Goal: Check status: Check status

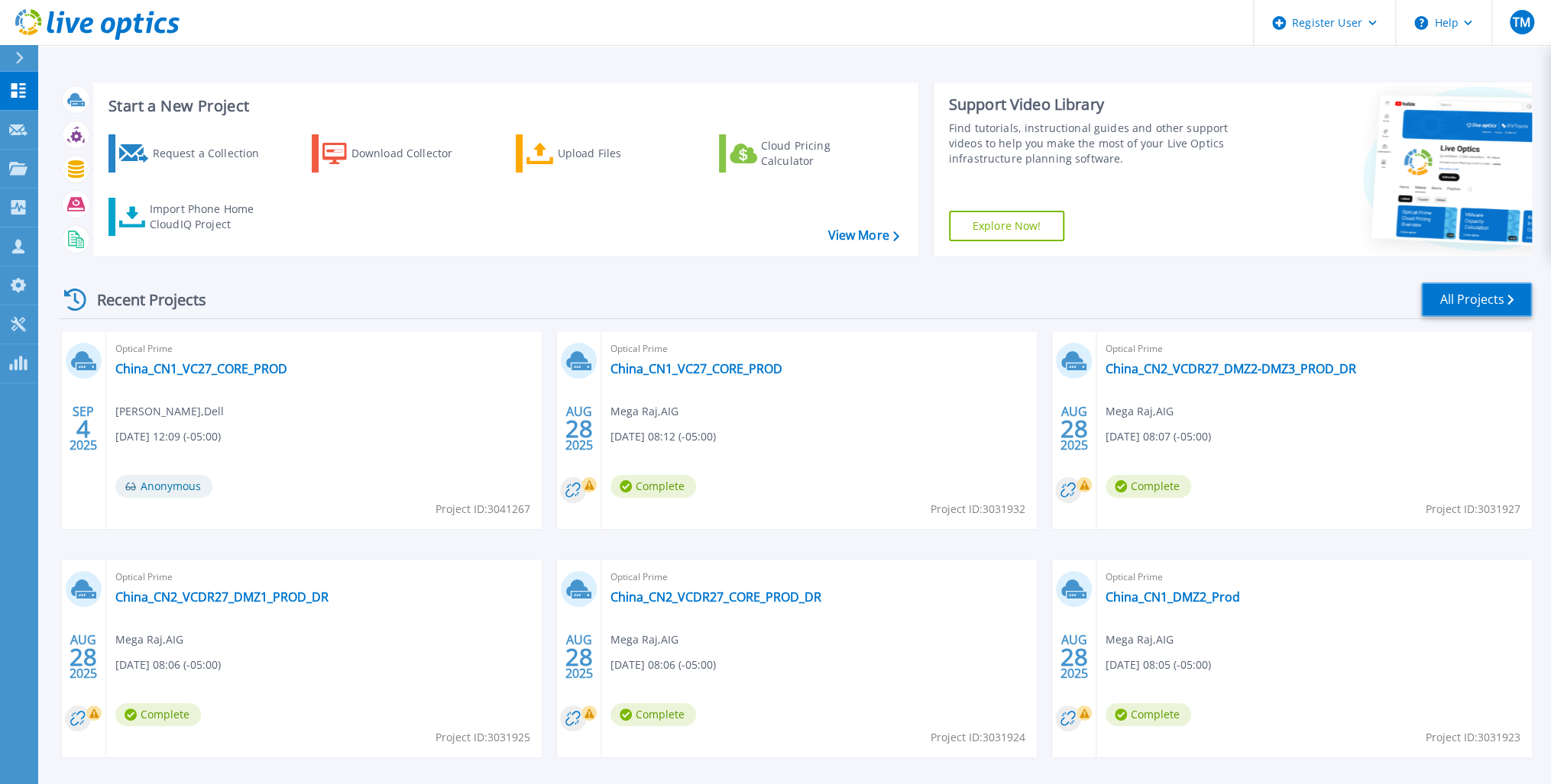
click at [1479, 296] on link "All Projects" at bounding box center [1476, 299] width 111 height 34
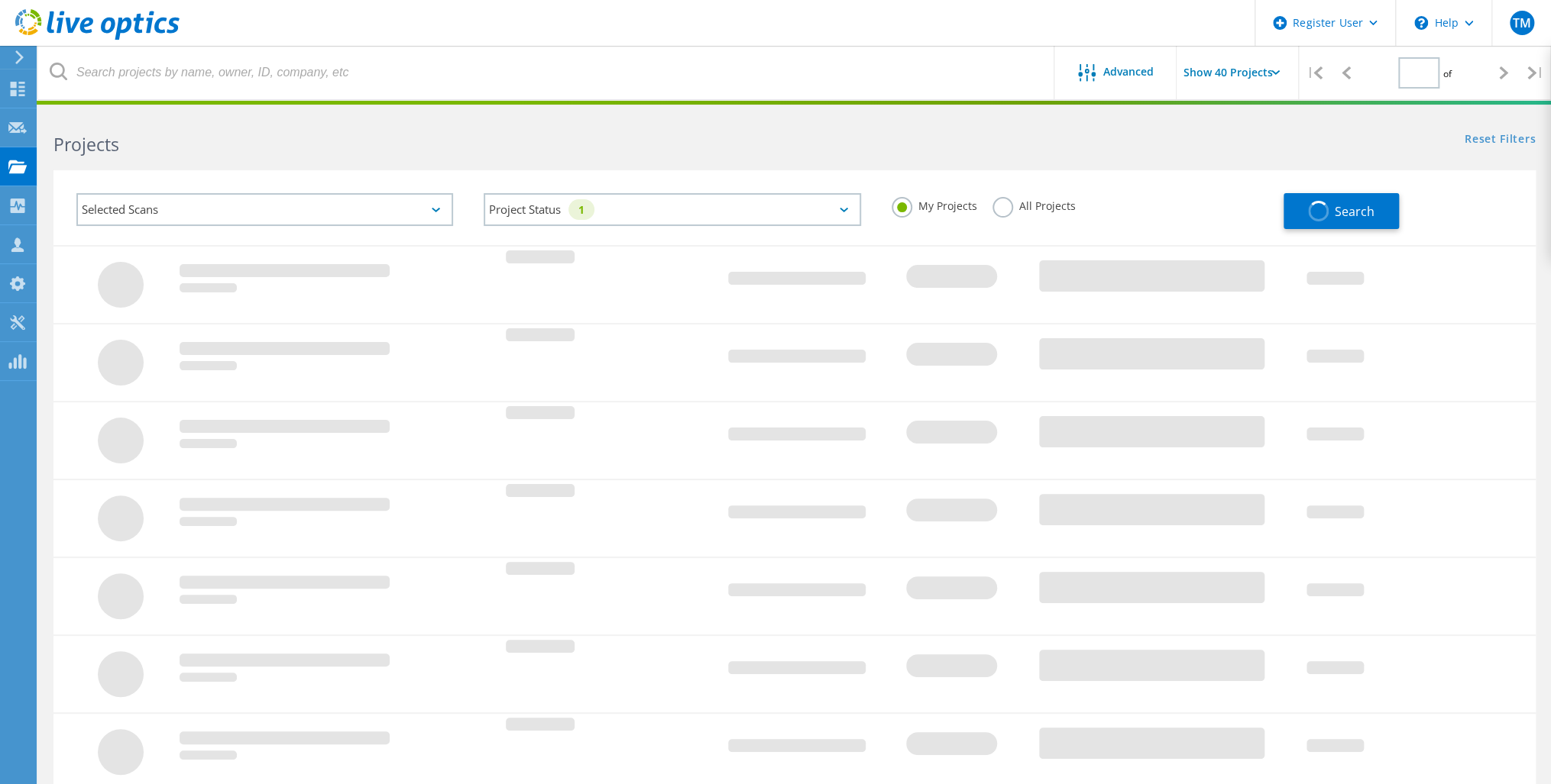
type input "1"
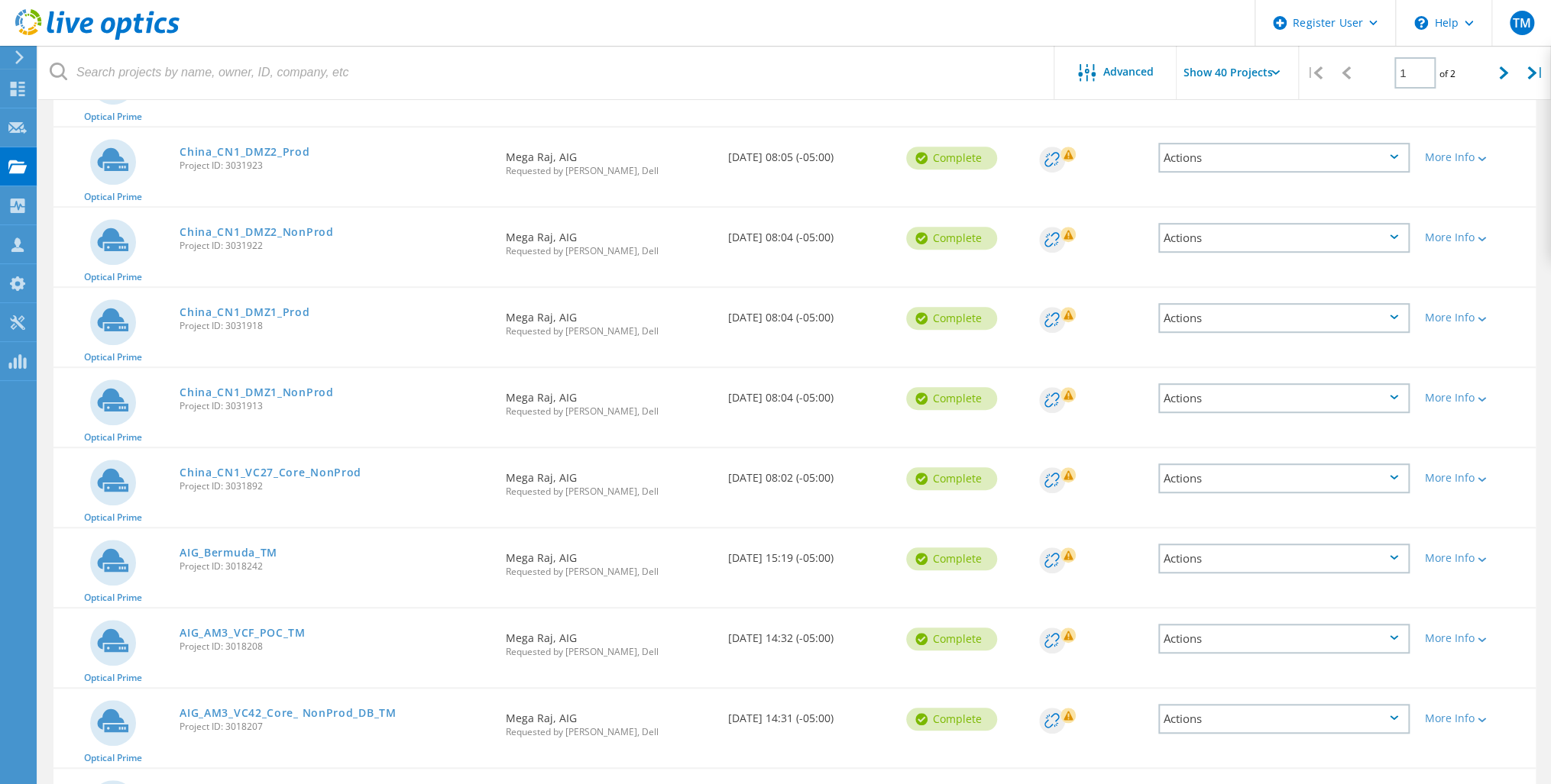
scroll to position [489, 0]
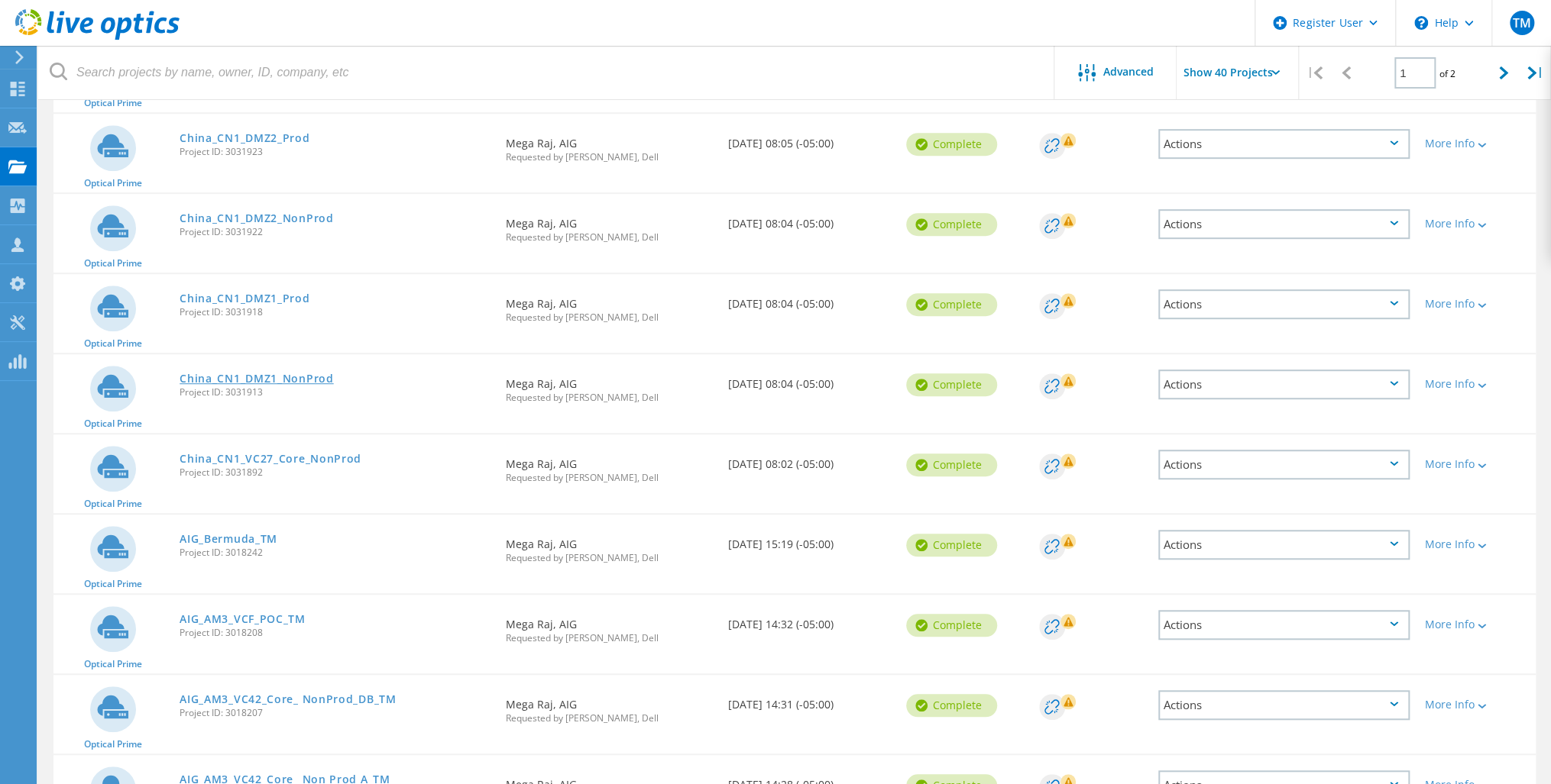
click at [288, 379] on link "China_CN1_DMZ1_NonProd" at bounding box center [256, 378] width 153 height 10
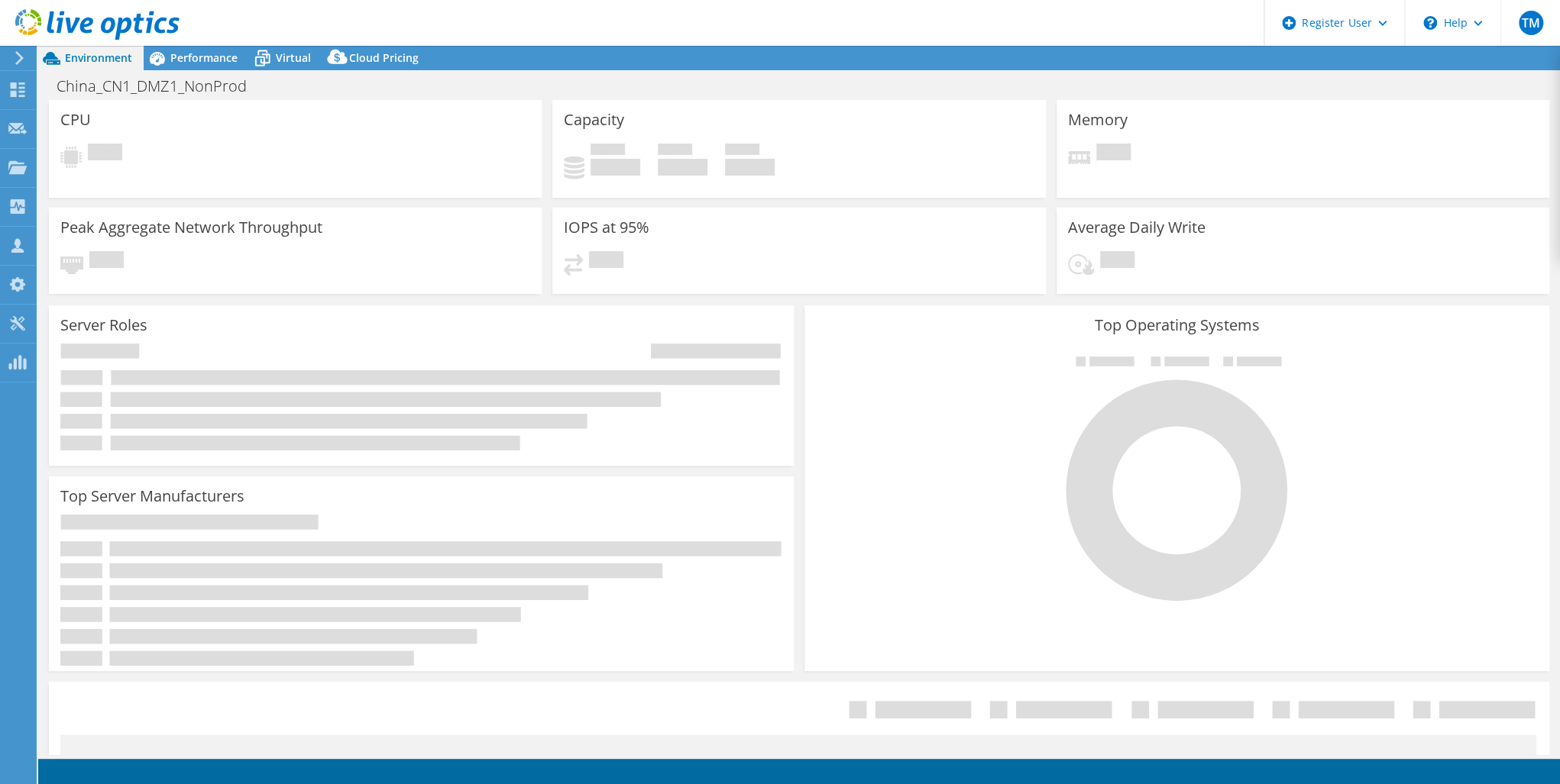
select select "USD"
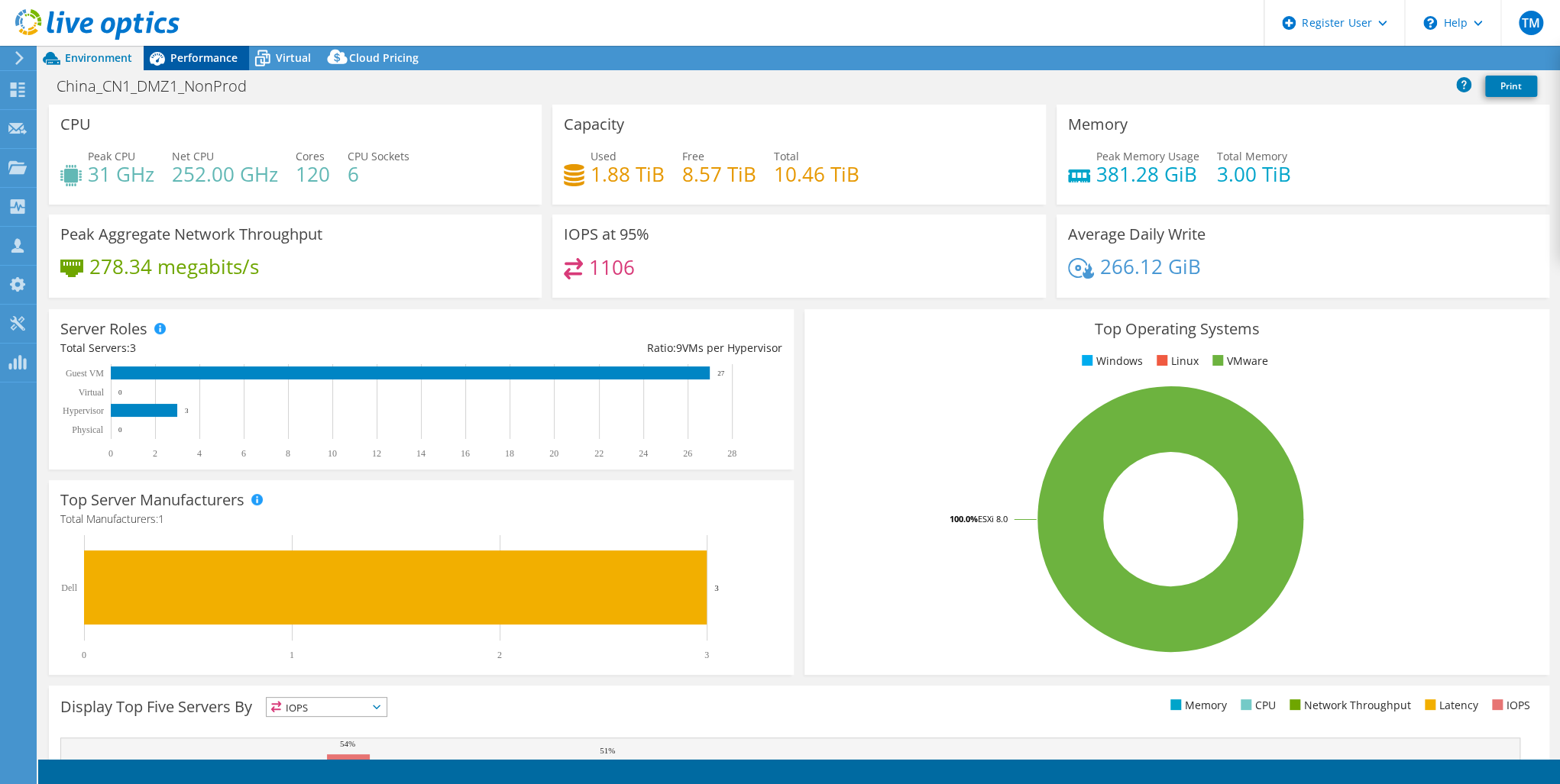
click at [197, 55] on span "Performance" at bounding box center [204, 58] width 67 height 14
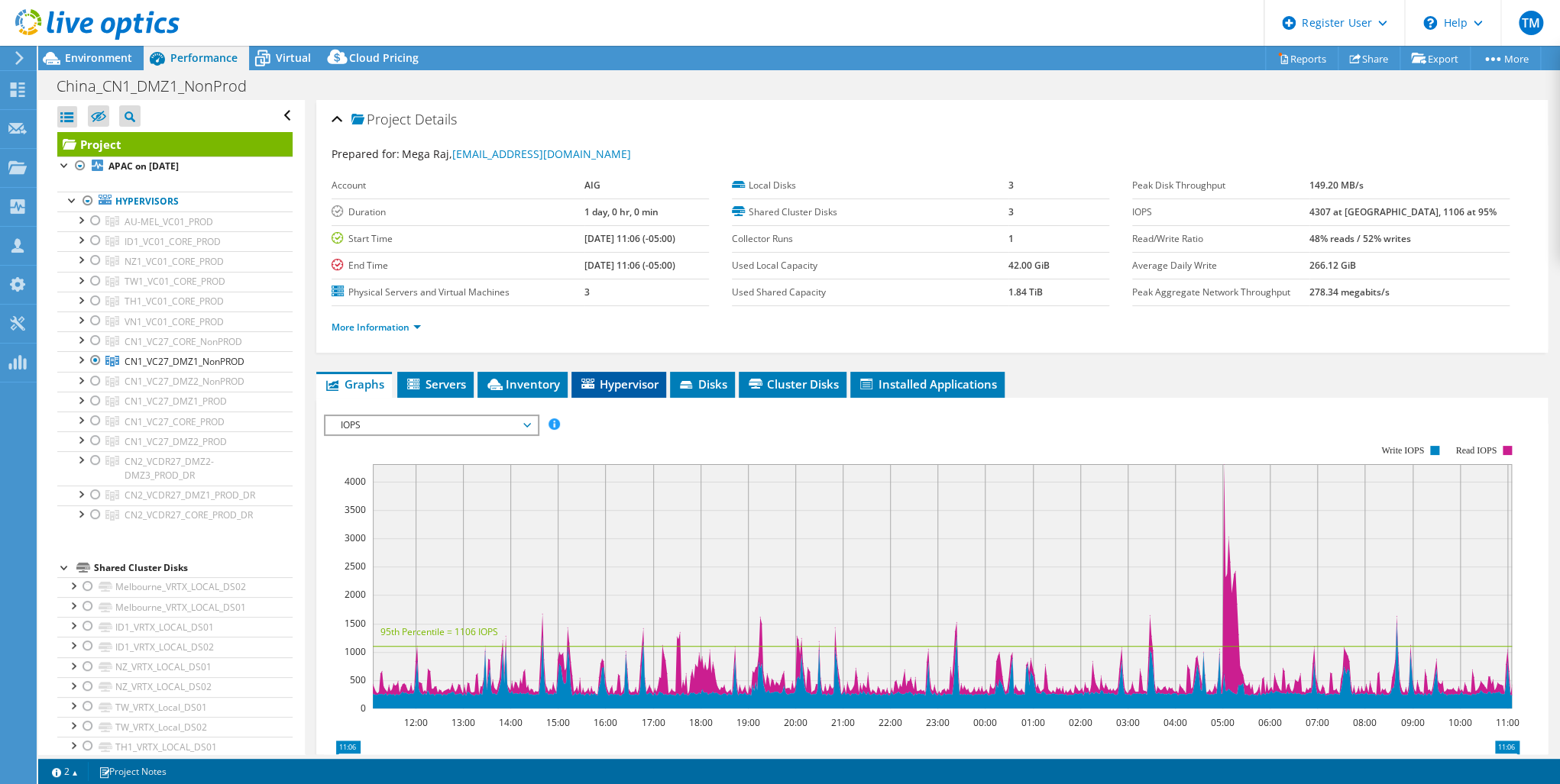
click at [607, 377] on span "Hypervisor" at bounding box center [618, 384] width 79 height 15
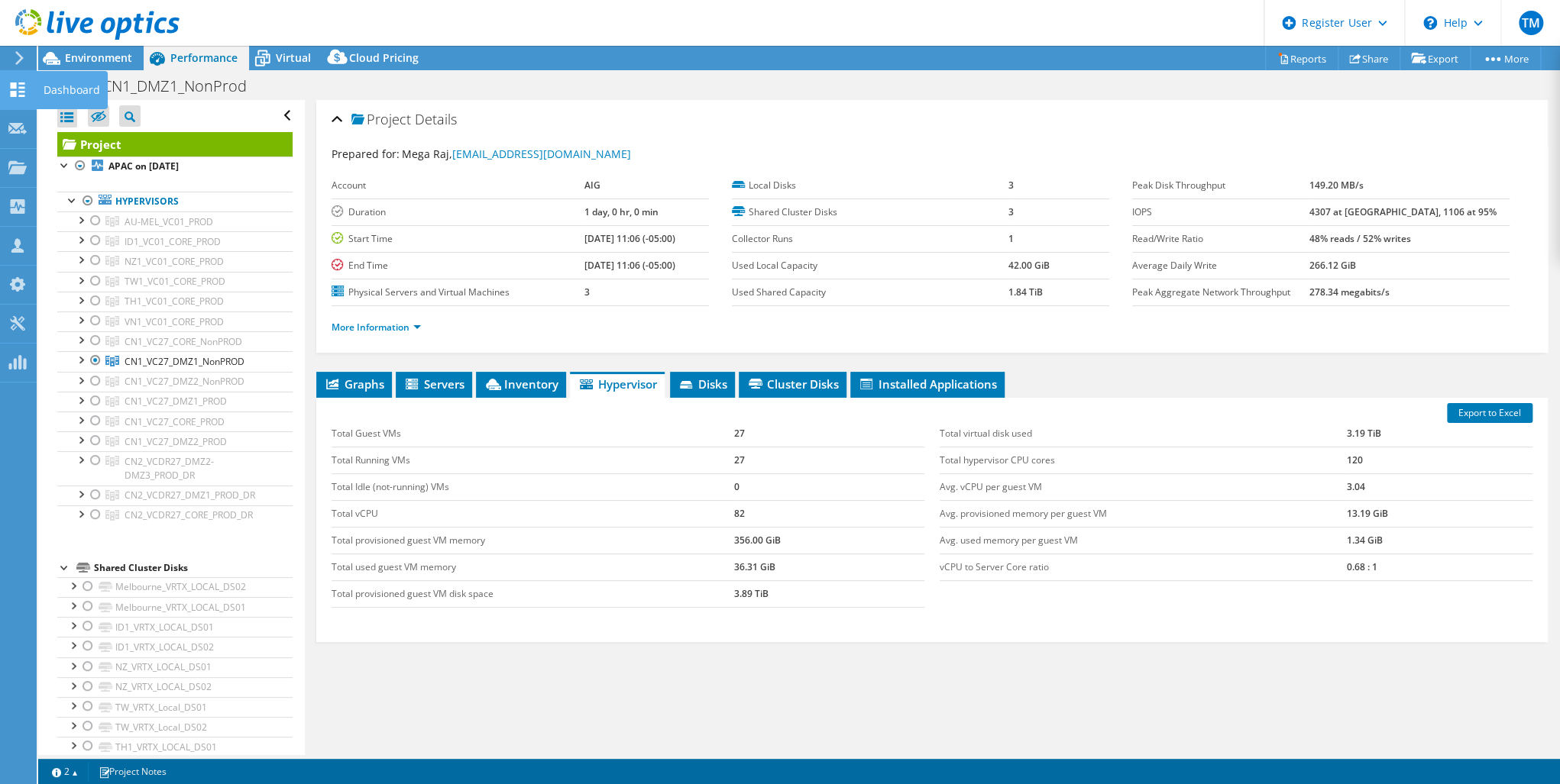
click at [20, 86] on use at bounding box center [18, 90] width 14 height 14
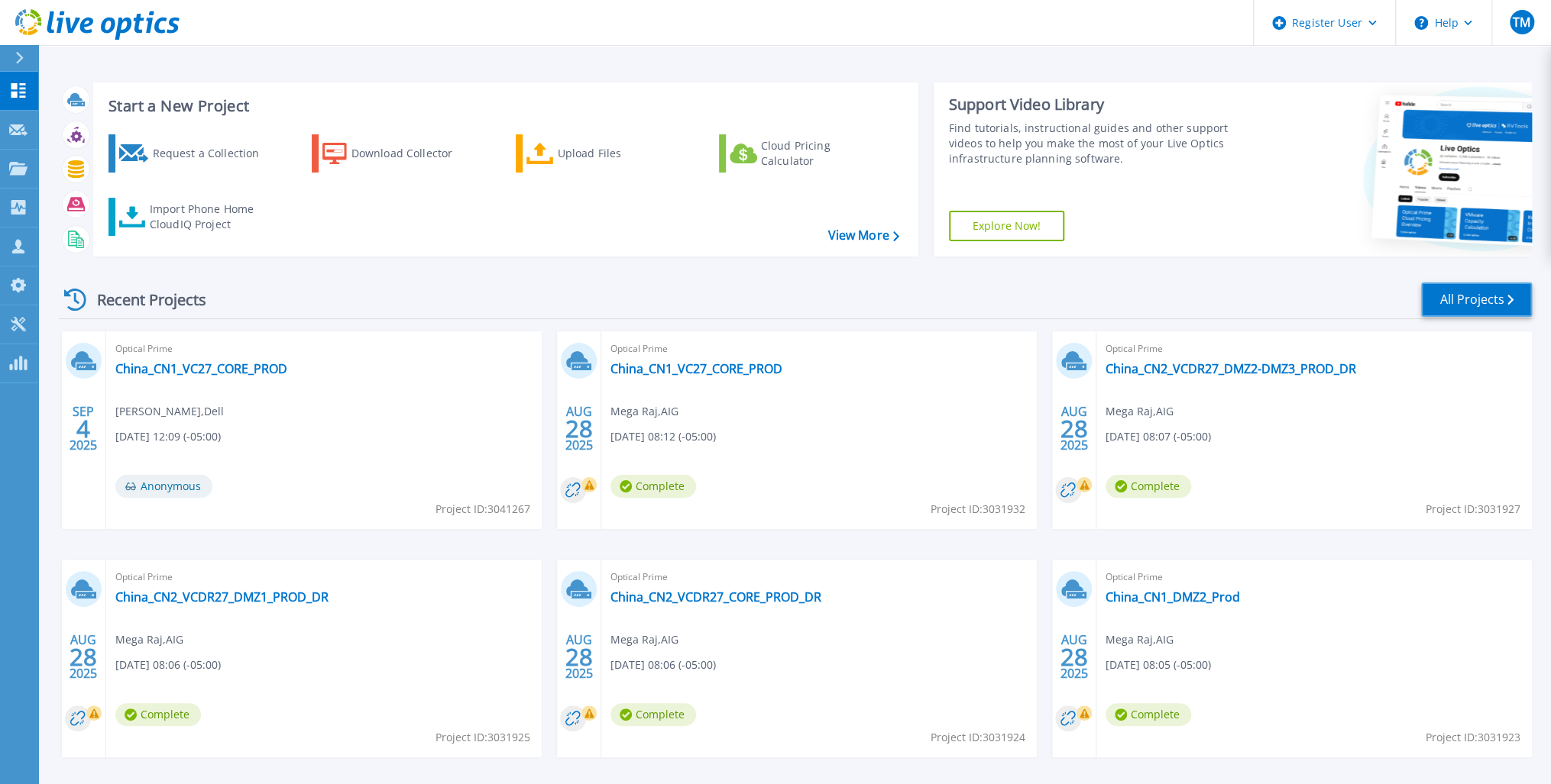
click at [1493, 295] on link "All Projects" at bounding box center [1476, 299] width 111 height 34
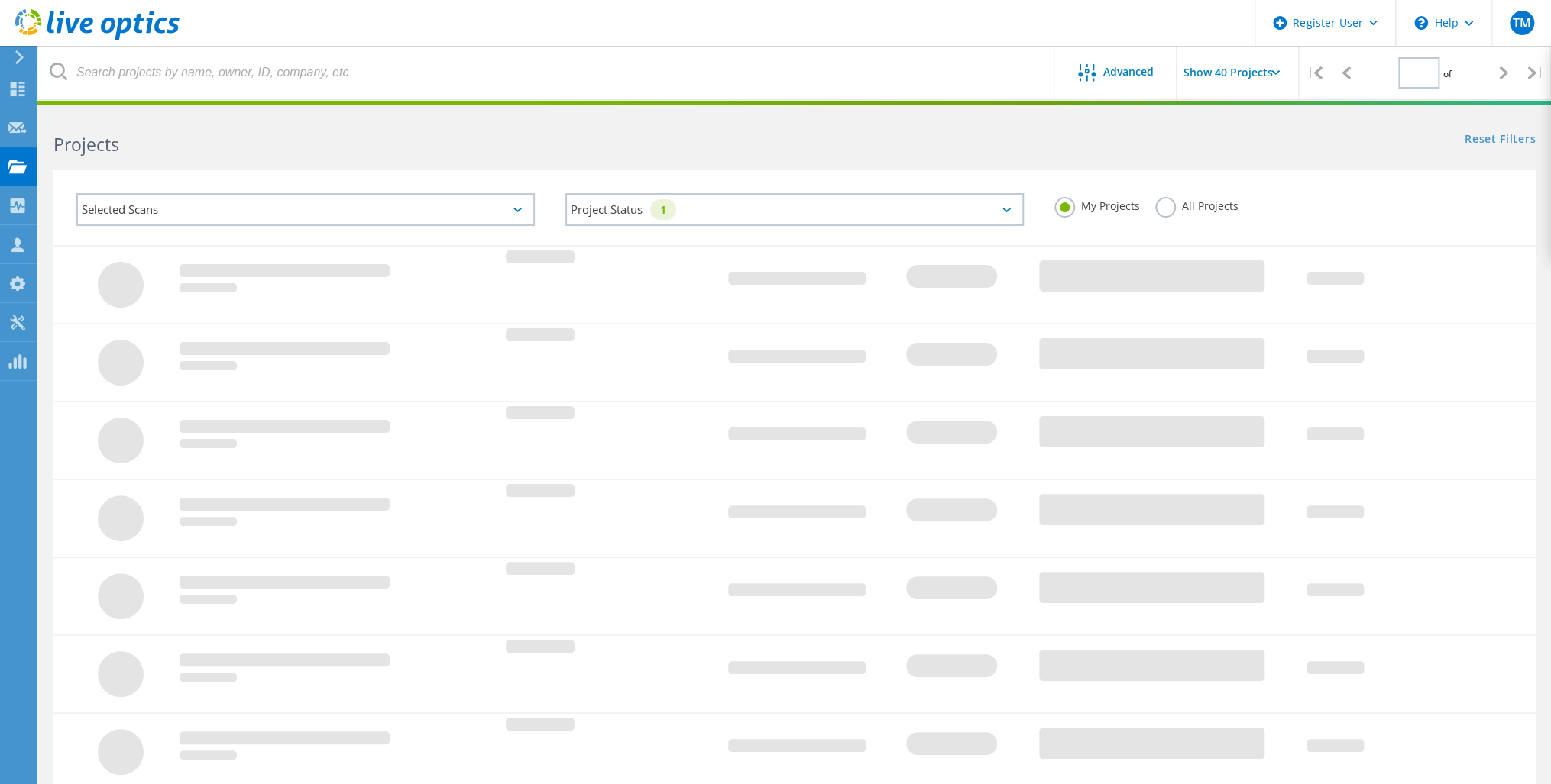
type input "1"
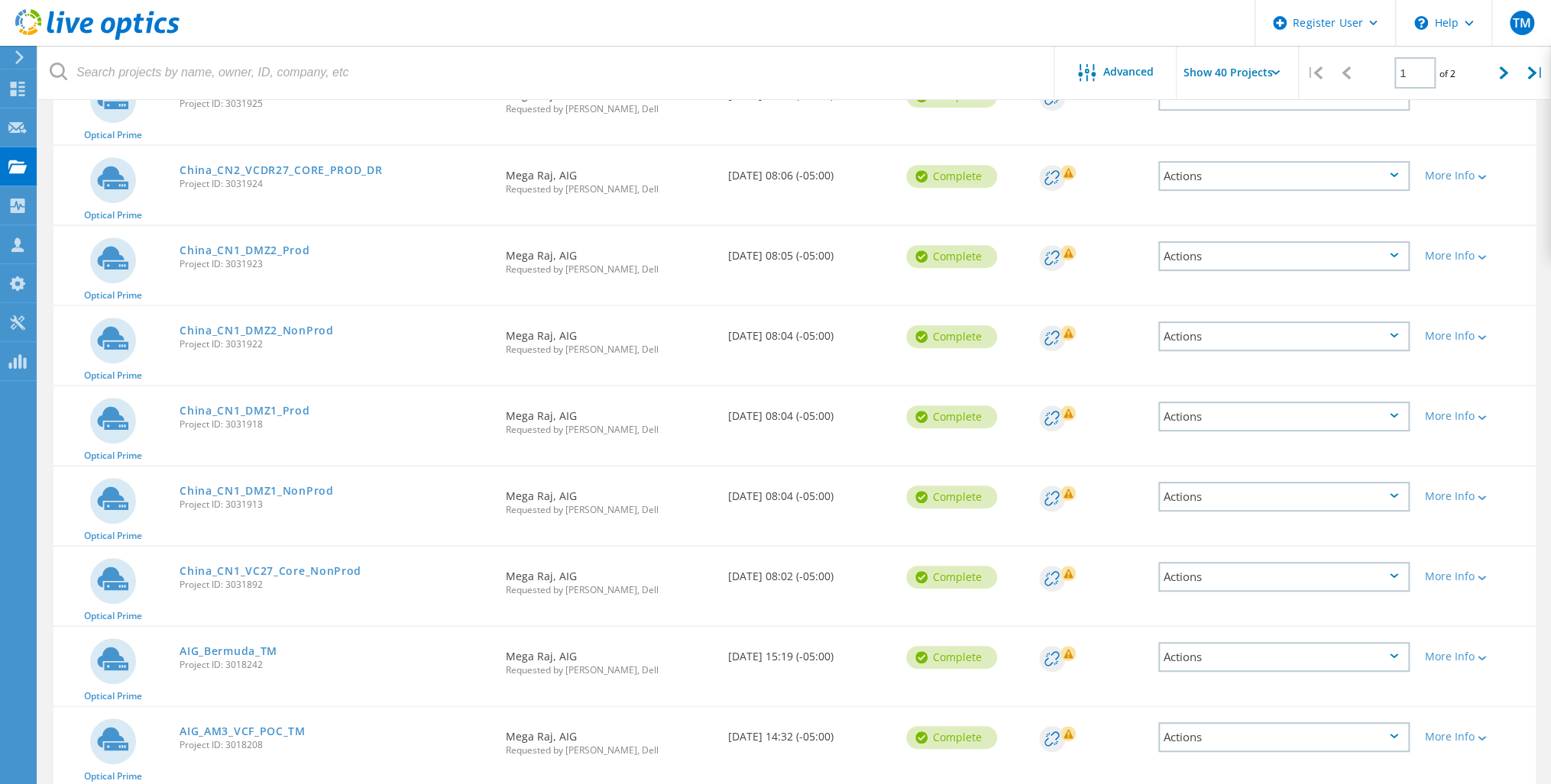
scroll to position [489, 0]
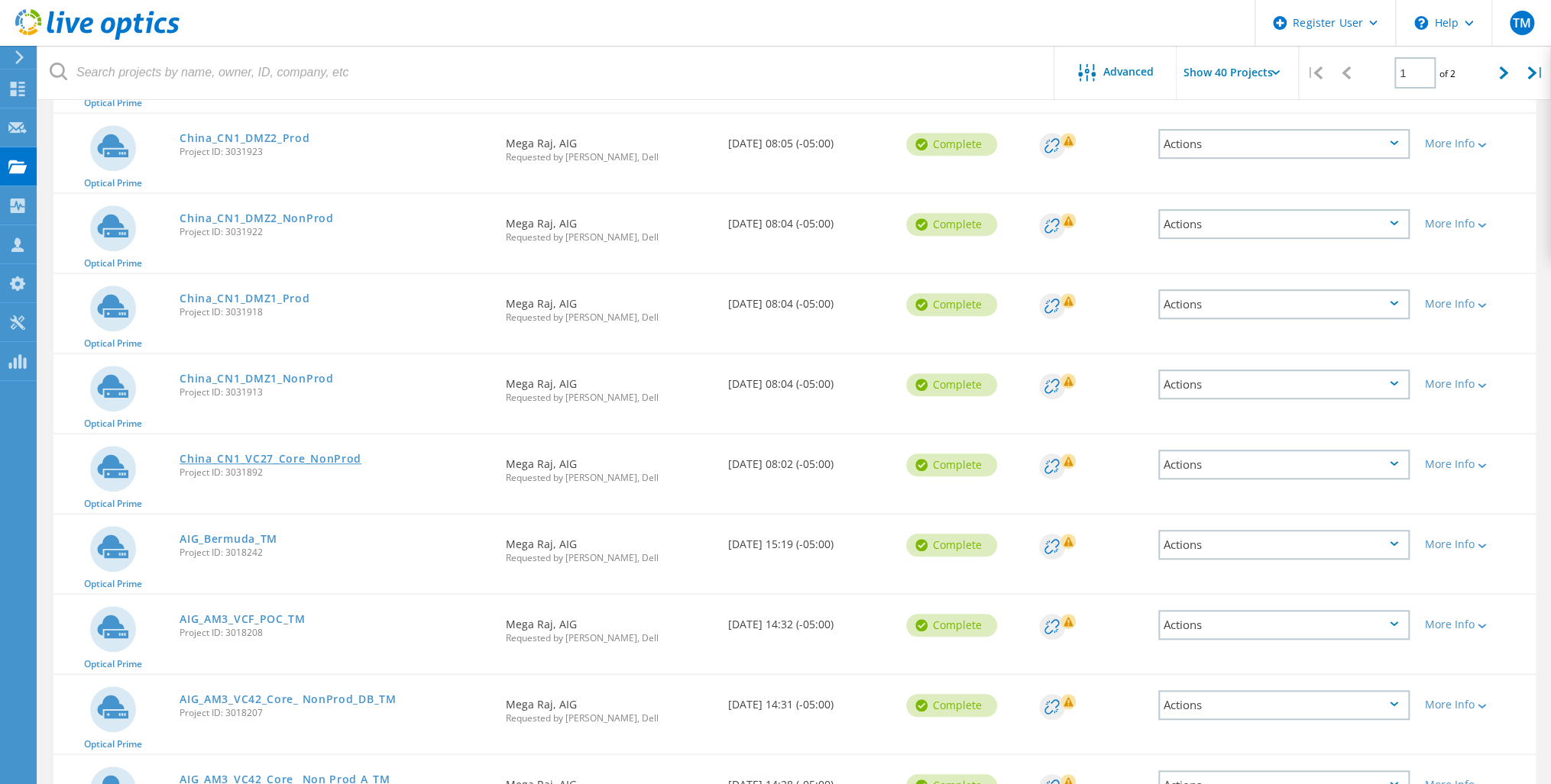
click at [294, 455] on link "China_CN1_VC27_Core_NonProd" at bounding box center [270, 459] width 182 height 10
